Goal: Task Accomplishment & Management: Complete application form

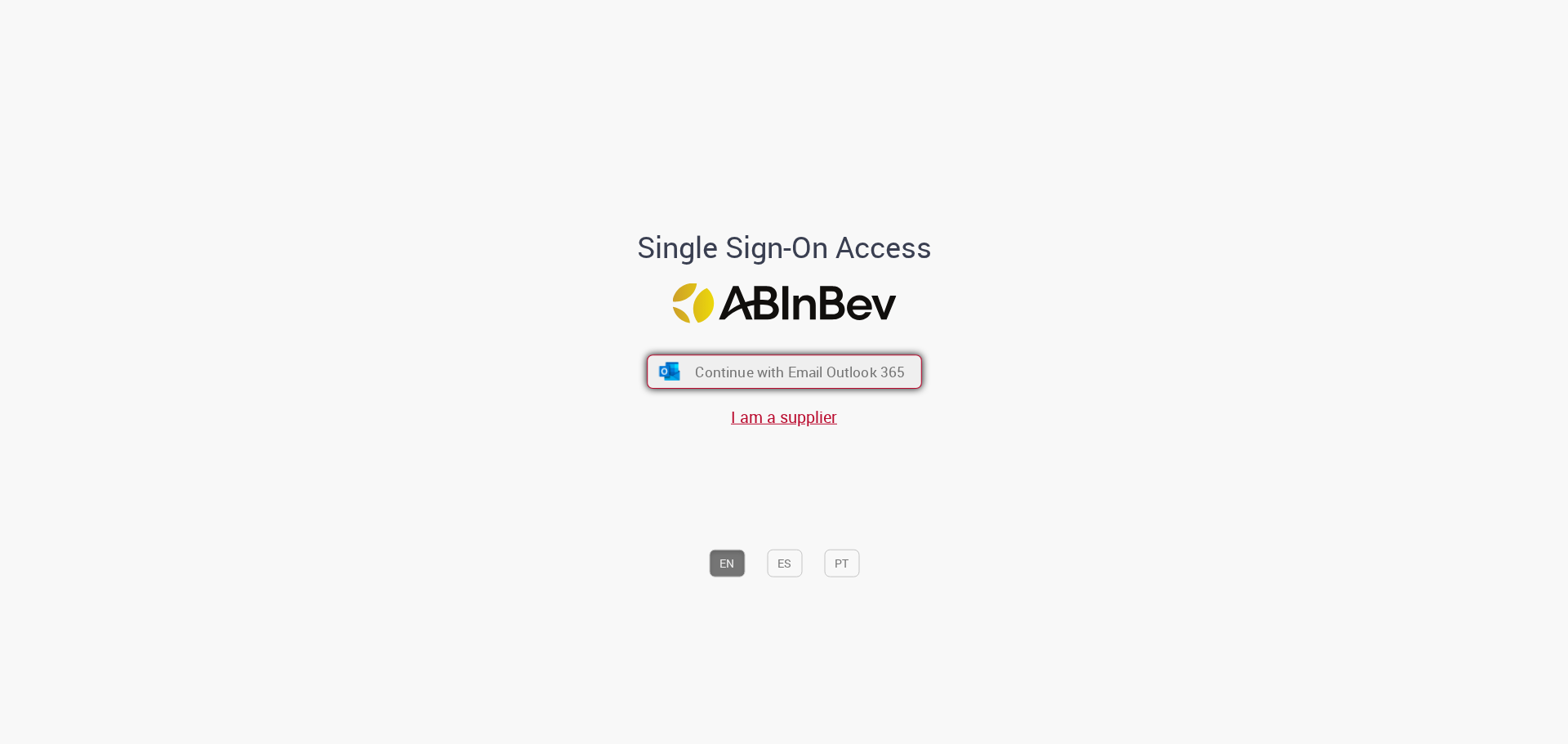
click at [789, 368] on span "Continue with Email Outlook 365" at bounding box center [800, 371] width 210 height 19
